Goal: Task Accomplishment & Management: Manage account settings

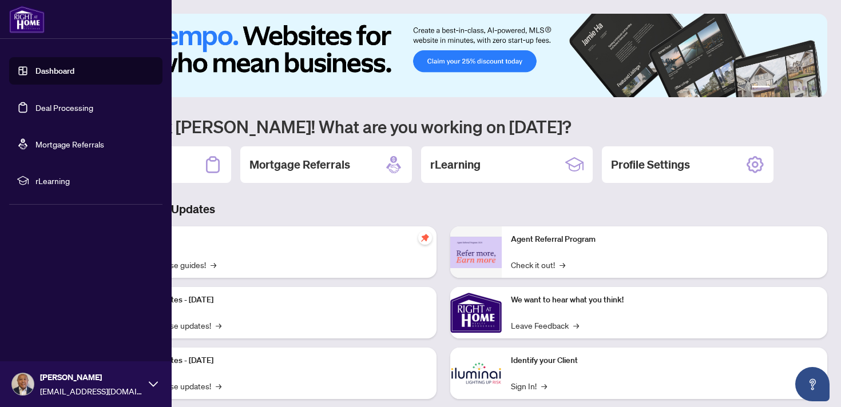
click at [39, 113] on link "Deal Processing" at bounding box center [64, 107] width 58 height 10
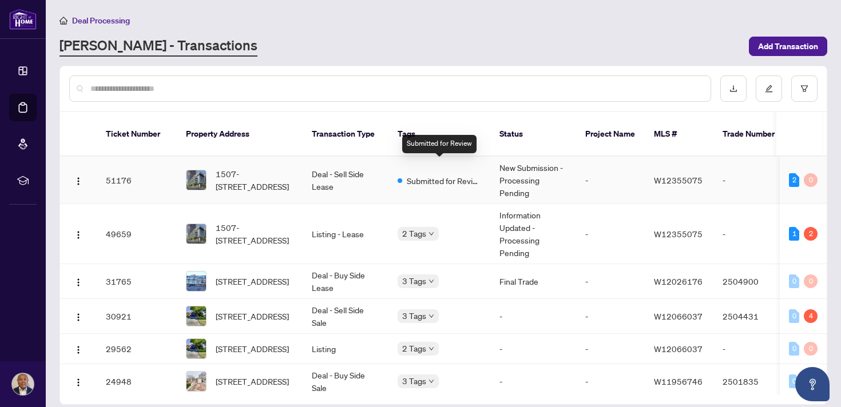
click at [440, 174] on span "Submitted for Review" at bounding box center [444, 180] width 74 height 13
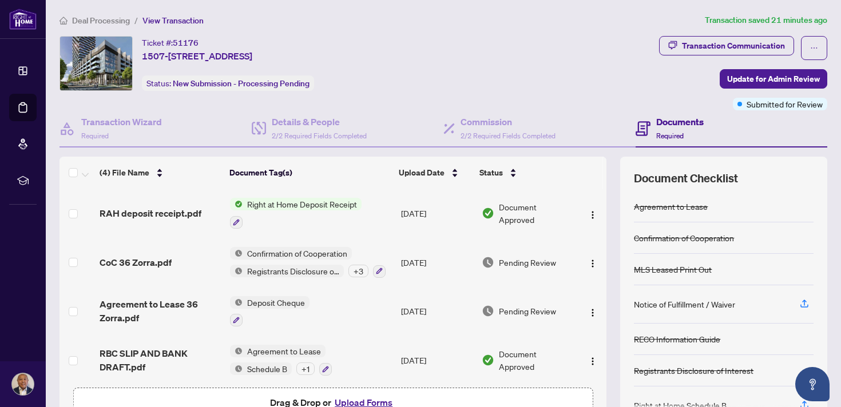
scroll to position [5, 0]
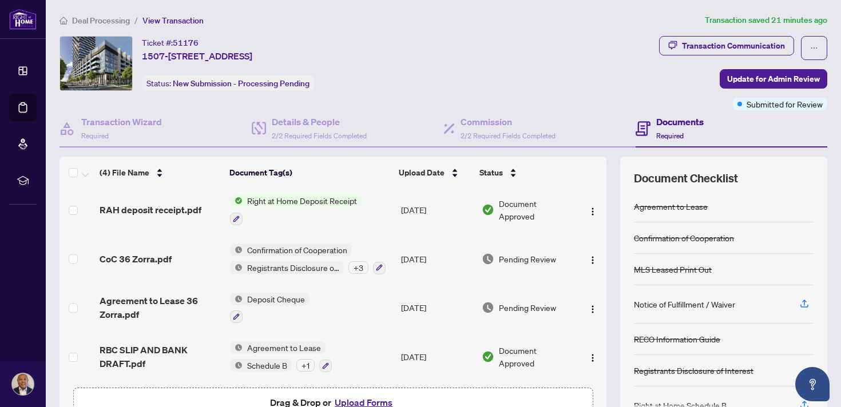
click at [339, 204] on span "Right at Home Deposit Receipt" at bounding box center [301, 200] width 119 height 13
click at [526, 209] on span "Document Approved" at bounding box center [536, 209] width 74 height 25
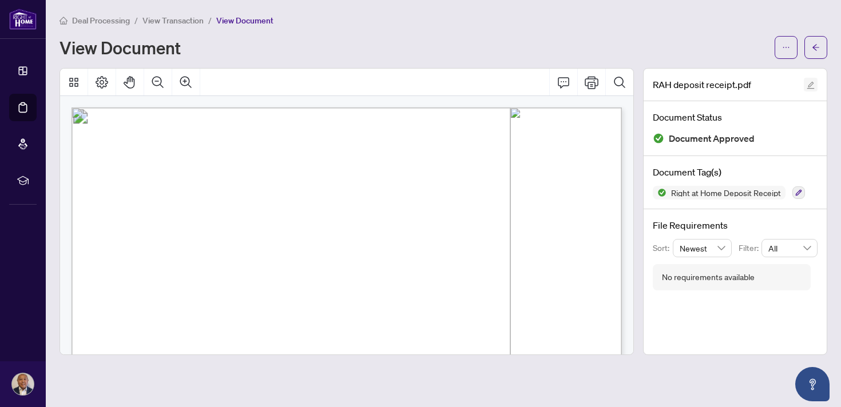
click at [809, 82] on icon "edit" at bounding box center [810, 85] width 8 height 8
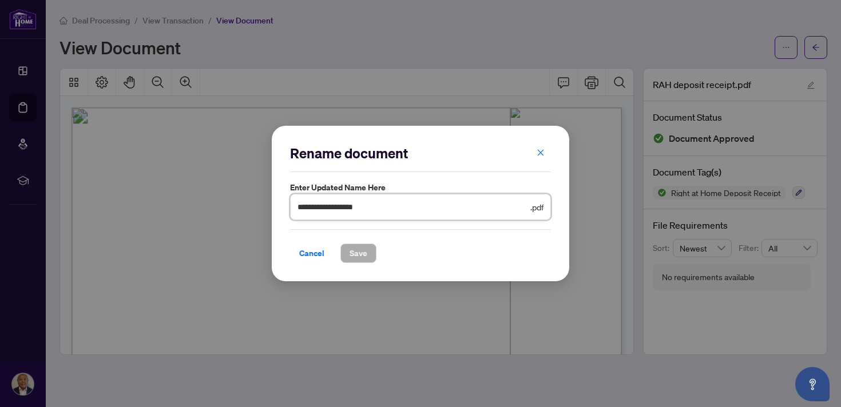
click at [440, 205] on input "**********" at bounding box center [412, 207] width 230 height 13
click at [444, 208] on input "**********" at bounding box center [412, 207] width 230 height 13
click at [541, 154] on icon "close" at bounding box center [540, 153] width 8 height 8
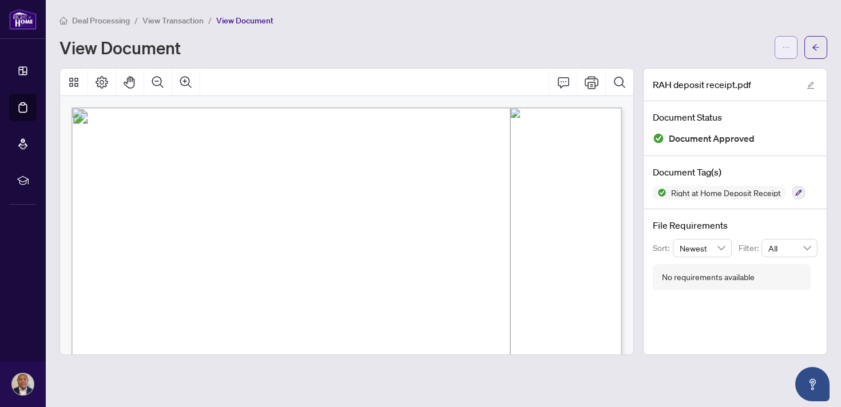
click at [788, 45] on icon "ellipsis" at bounding box center [786, 47] width 8 height 8
click at [725, 70] on span "Download" at bounding box center [744, 72] width 87 height 13
click at [331, 26] on div "Deal Processing / View Transaction / View Document View Document" at bounding box center [442, 36] width 767 height 45
click at [813, 41] on span "button" at bounding box center [815, 47] width 8 height 18
